Goal: Transaction & Acquisition: Purchase product/service

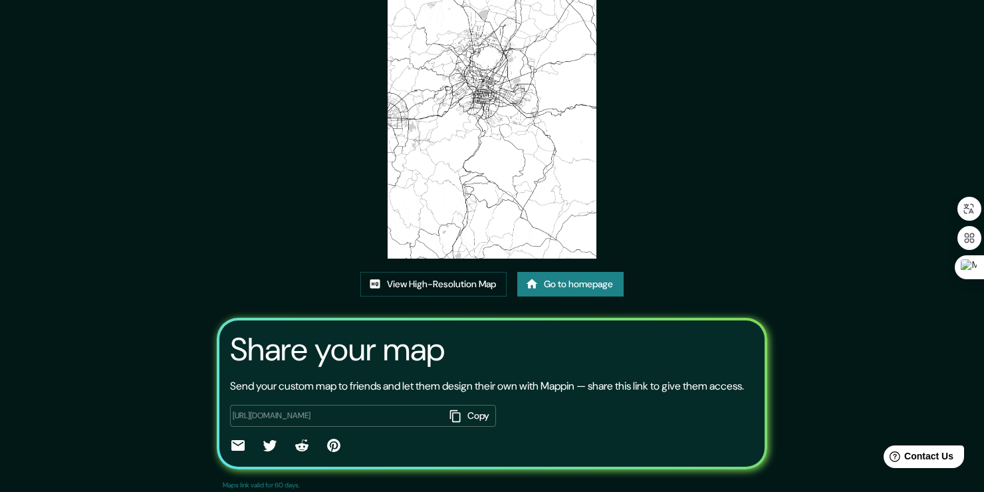
scroll to position [120, 0]
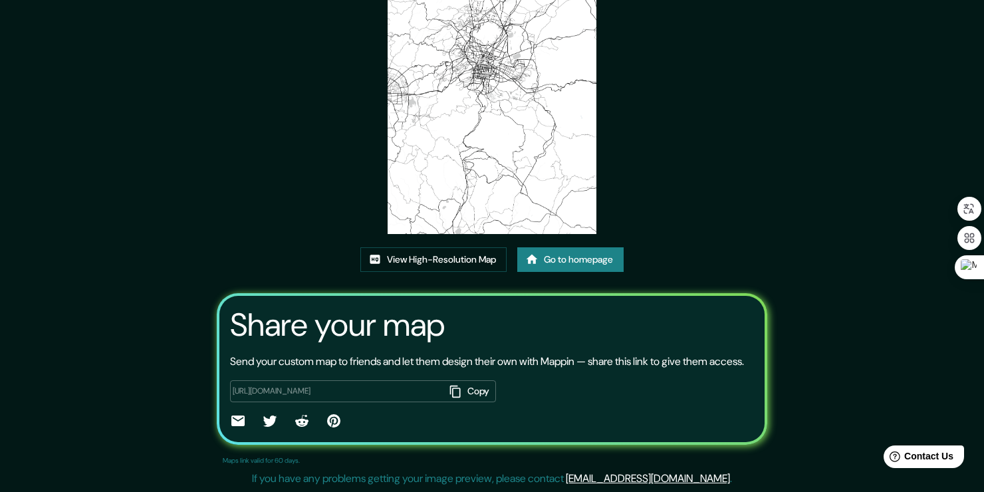
click at [563, 263] on link "Go to homepage" at bounding box center [570, 259] width 106 height 25
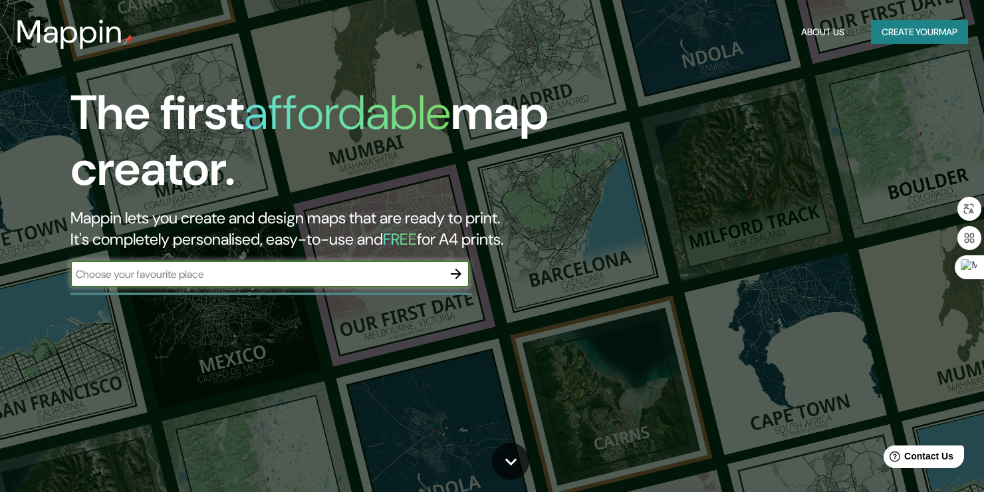
click at [885, 32] on button "Create your map" at bounding box center [919, 32] width 97 height 25
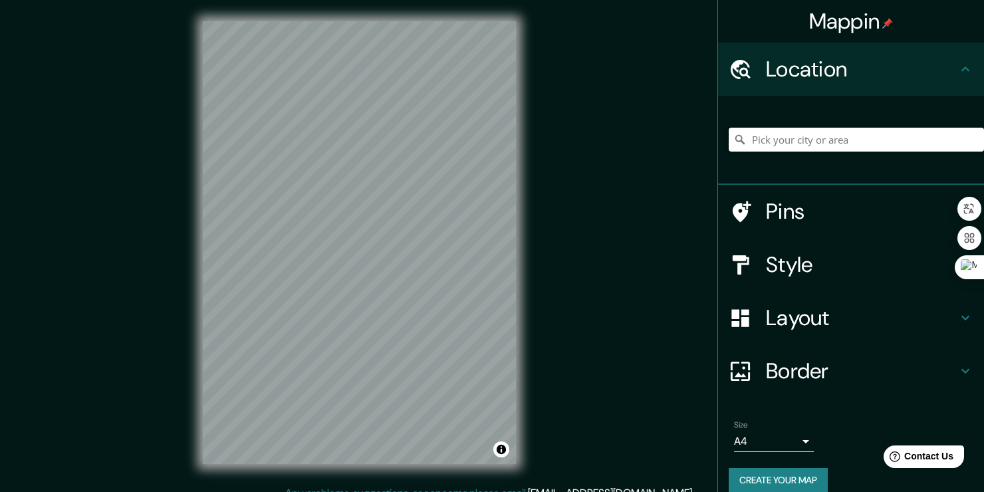
click at [743, 137] on input "Pick your city or area" at bounding box center [856, 140] width 255 height 24
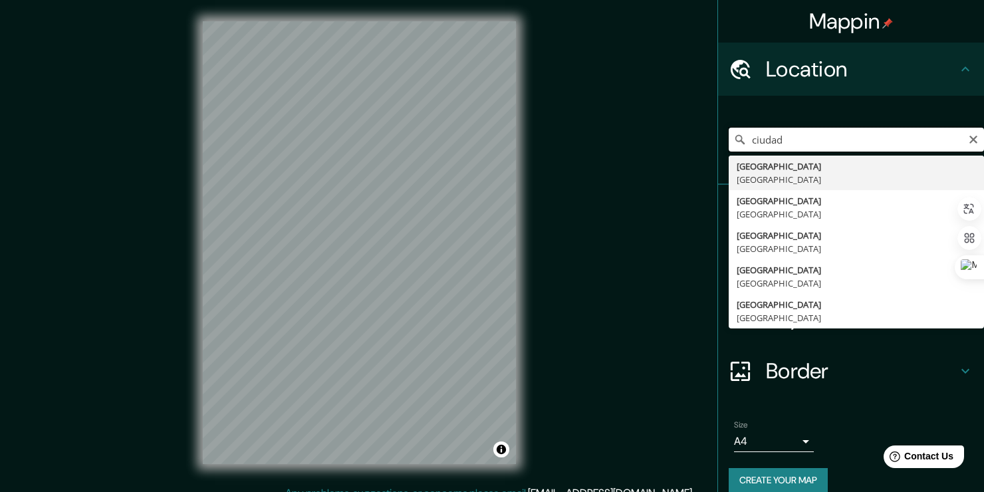
click at [784, 149] on input "ciudad" at bounding box center [856, 140] width 255 height 24
type input "Ciudad de México, México"
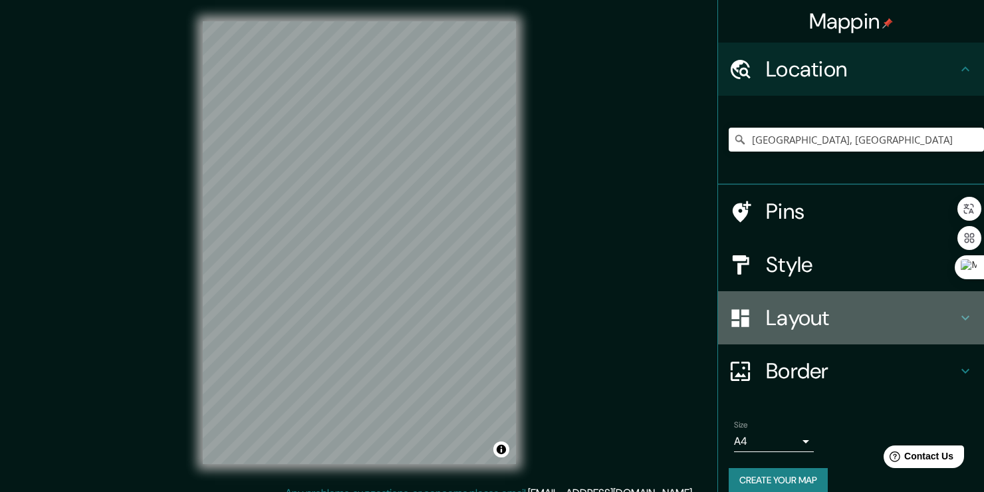
click at [803, 326] on h4 "Layout" at bounding box center [862, 318] width 192 height 27
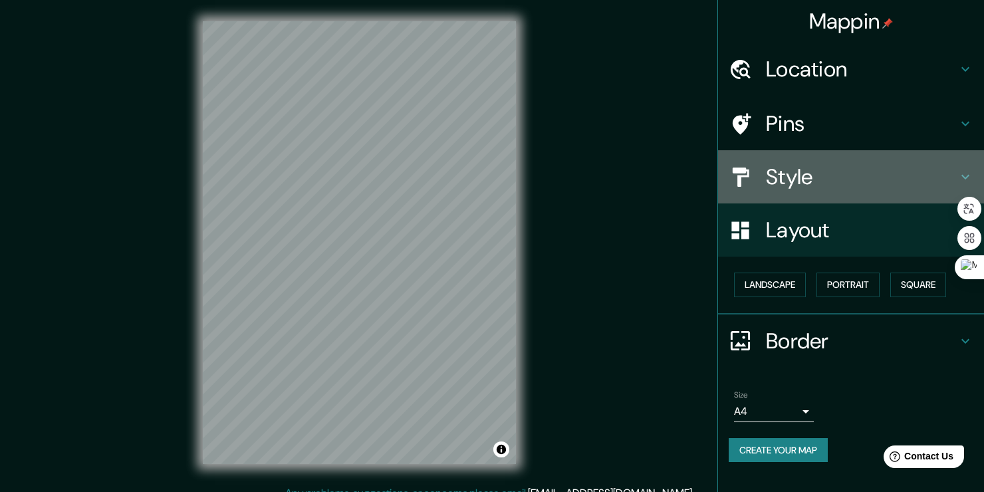
click at [808, 179] on h4 "Style" at bounding box center [862, 177] width 192 height 27
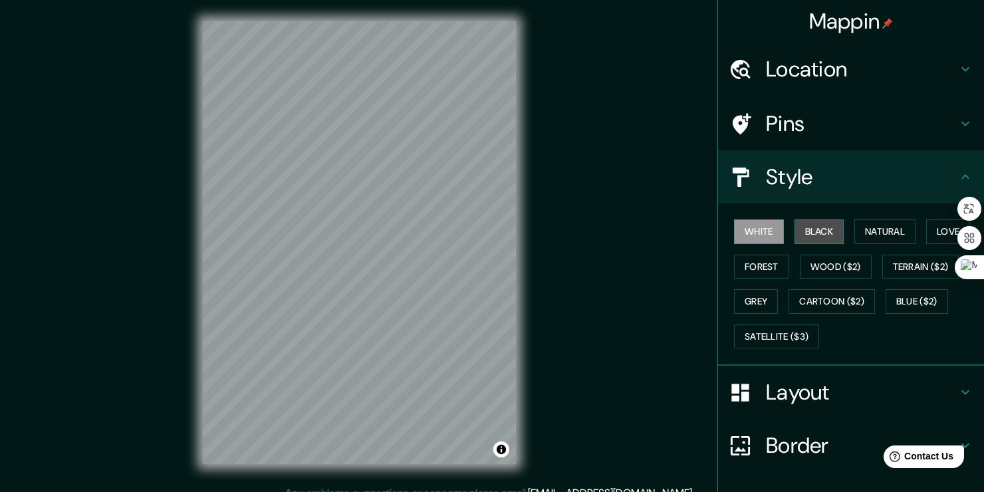
click at [795, 231] on button "Black" at bounding box center [820, 231] width 50 height 25
click at [877, 232] on button "Natural" at bounding box center [884, 231] width 61 height 25
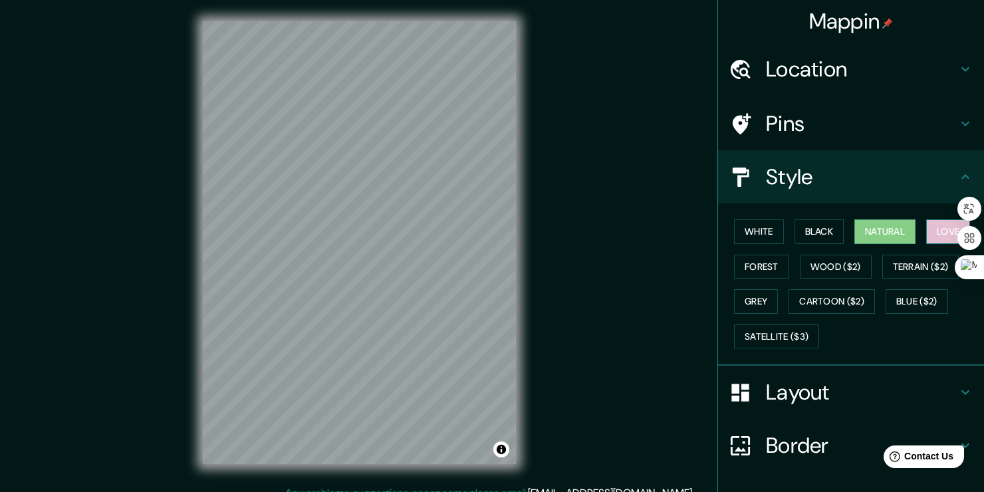
click at [927, 229] on button "Love" at bounding box center [948, 231] width 44 height 25
click at [914, 269] on button "Terrain ($2)" at bounding box center [920, 267] width 77 height 25
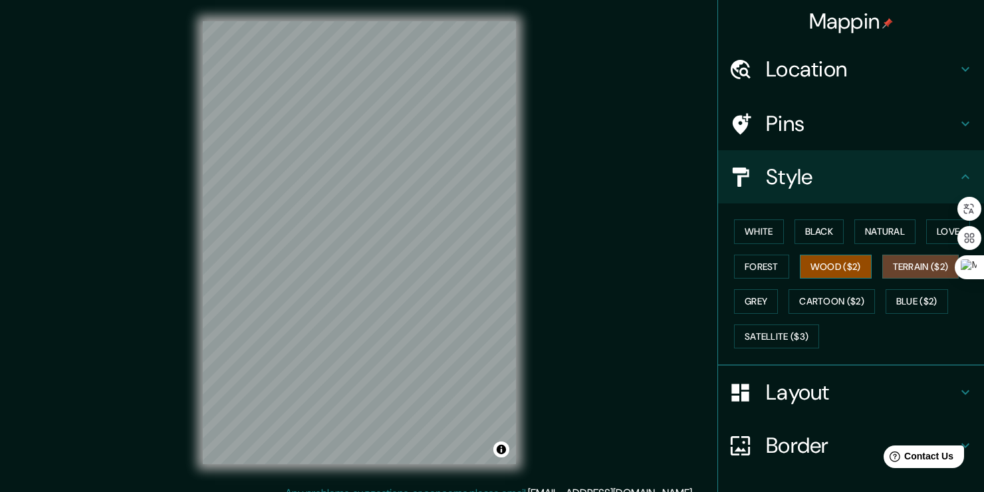
click at [852, 271] on button "Wood ($2)" at bounding box center [836, 267] width 72 height 25
click at [755, 265] on button "Forest" at bounding box center [761, 267] width 55 height 25
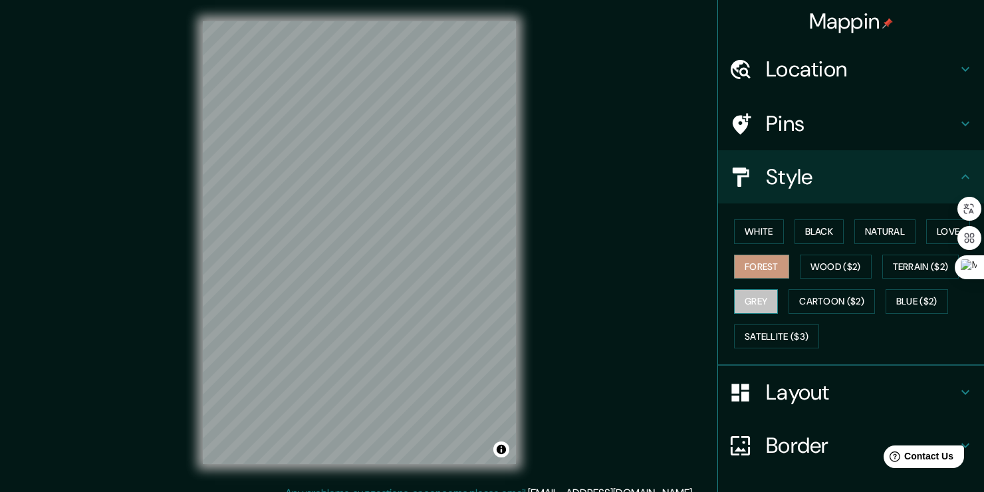
click at [747, 299] on button "Grey" at bounding box center [756, 301] width 44 height 25
click at [765, 222] on button "White" at bounding box center [759, 231] width 50 height 25
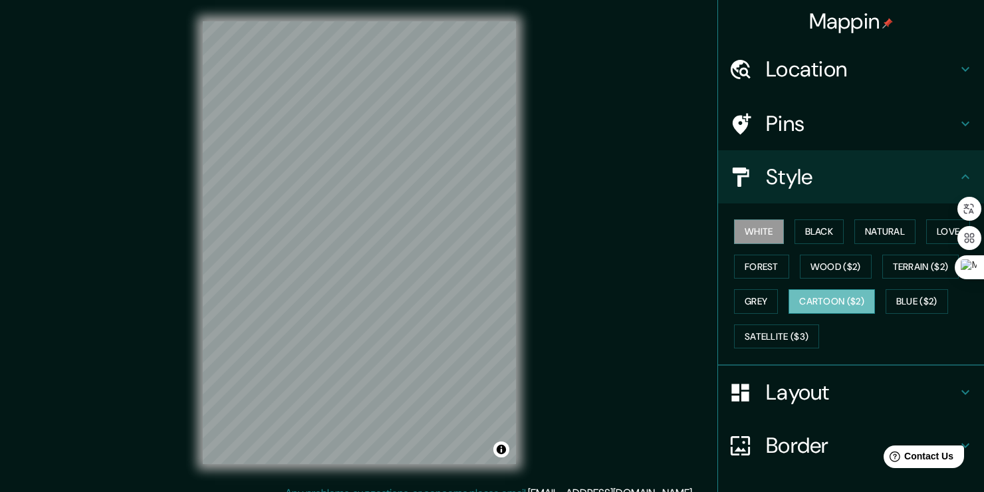
click at [810, 294] on button "Cartoon ($2)" at bounding box center [832, 301] width 86 height 25
click at [888, 303] on button "Blue ($2)" at bounding box center [917, 301] width 63 height 25
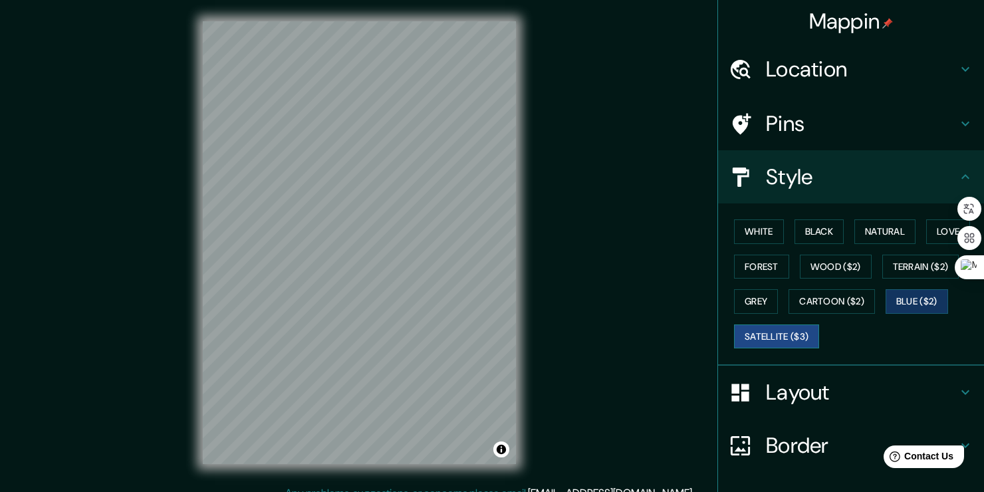
click at [762, 337] on button "Satellite ($3)" at bounding box center [776, 336] width 85 height 25
click at [769, 221] on button "White" at bounding box center [759, 231] width 50 height 25
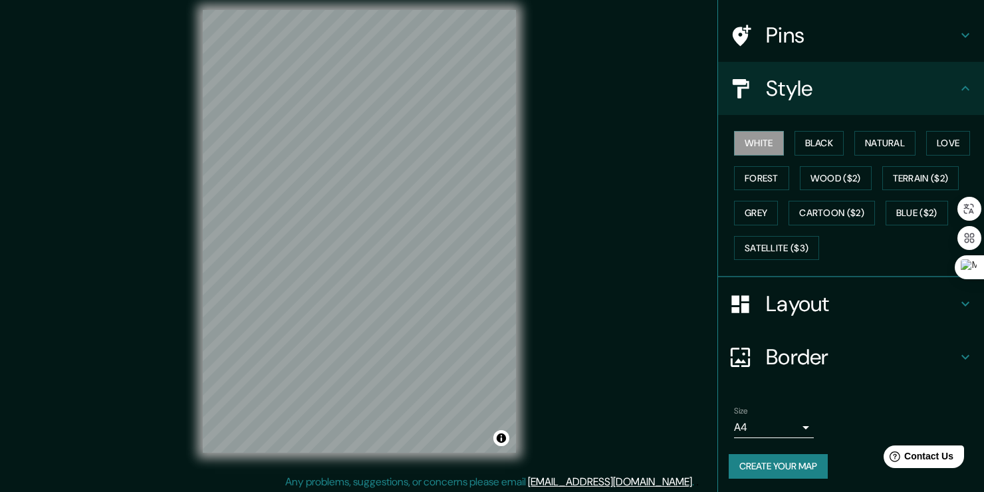
scroll to position [15, 0]
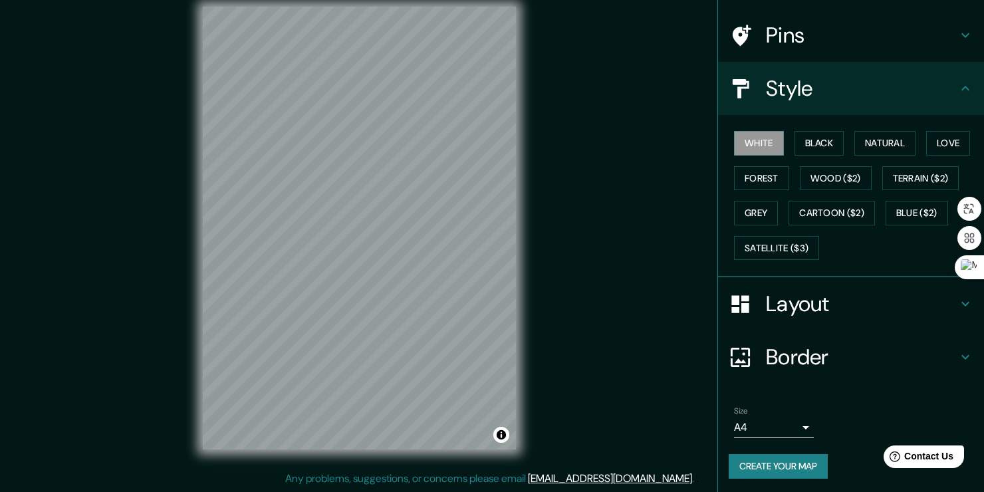
click at [805, 458] on button "Create your map" at bounding box center [778, 466] width 99 height 25
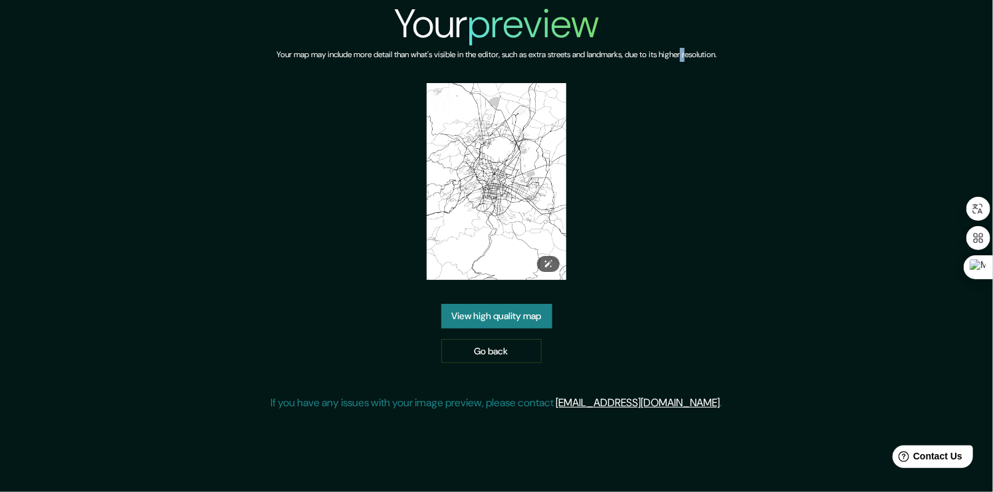
drag, startPoint x: 535, startPoint y: 221, endPoint x: 686, endPoint y: 114, distance: 185.2
click at [686, 114] on div "Your preview Your map may include more detail than what's visible in the editor…" at bounding box center [496, 211] width 451 height 422
click at [685, 296] on div "Your preview Your map may include more detail than what's visible in the editor…" at bounding box center [496, 211] width 451 height 422
click at [509, 321] on link "View high quality map" at bounding box center [497, 316] width 111 height 25
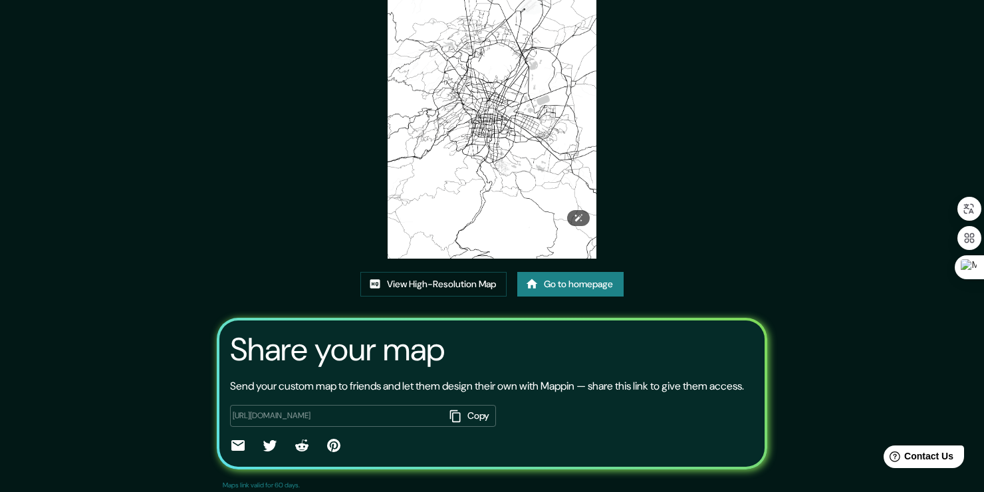
scroll to position [120, 0]
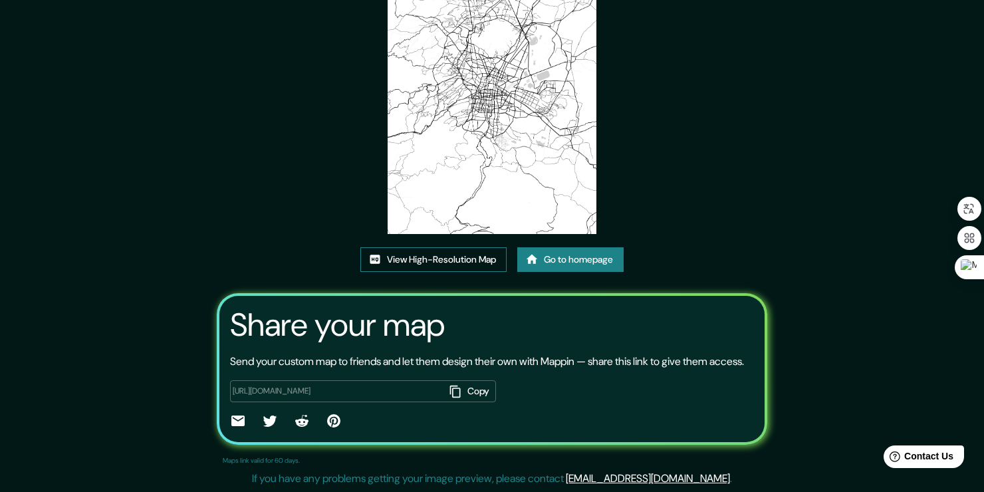
click at [457, 264] on link "View High-Resolution Map" at bounding box center [433, 259] width 146 height 25
